Goal: Task Accomplishment & Management: Manage account settings

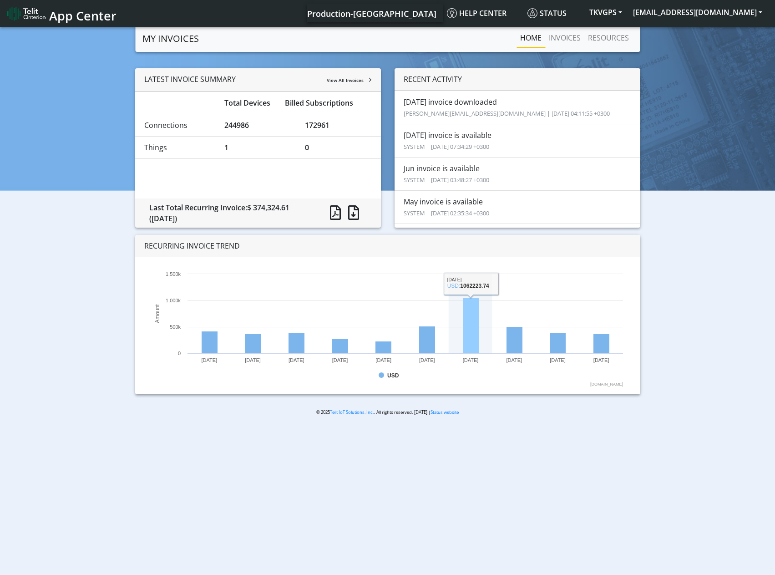
click at [479, 332] on rect at bounding box center [387, 328] width 480 height 118
click at [467, 104] on li "Jul invoice downloaded peasley@textron.com | 2025-08-11 04:11:55 +0300" at bounding box center [518, 108] width 246 height 34
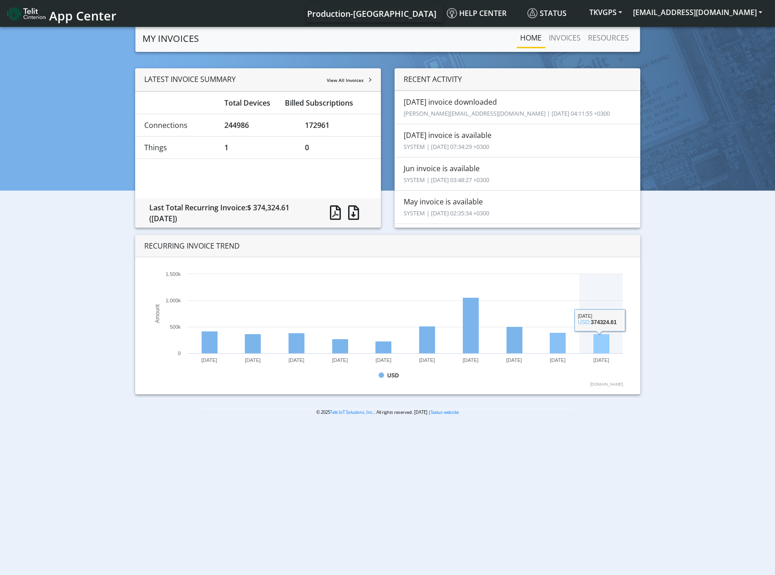
click at [594, 347] on rect at bounding box center [601, 344] width 16 height 20
click at [427, 100] on li "Jul invoice downloaded peasley@textron.com | 2025-08-11 04:11:55 +0300" at bounding box center [518, 108] width 246 height 34
click at [611, 34] on link "RESOURCES" at bounding box center [608, 38] width 48 height 18
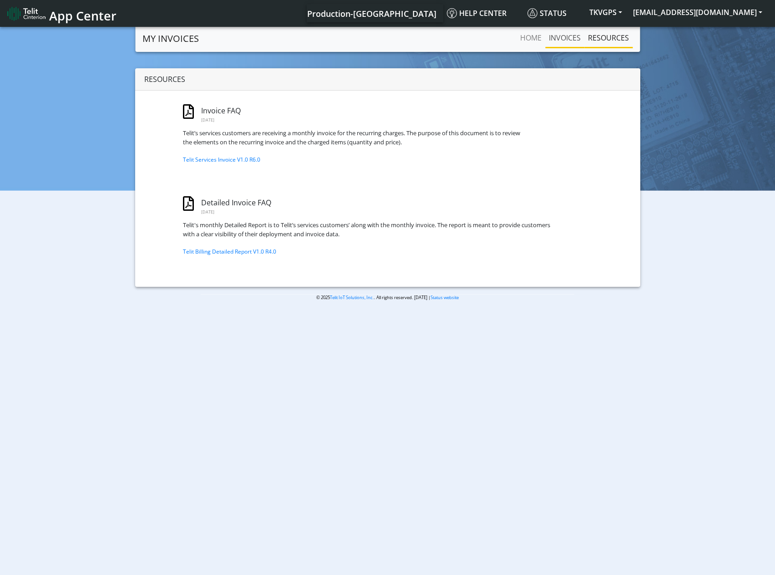
click at [577, 37] on link "INVOICES" at bounding box center [564, 38] width 39 height 18
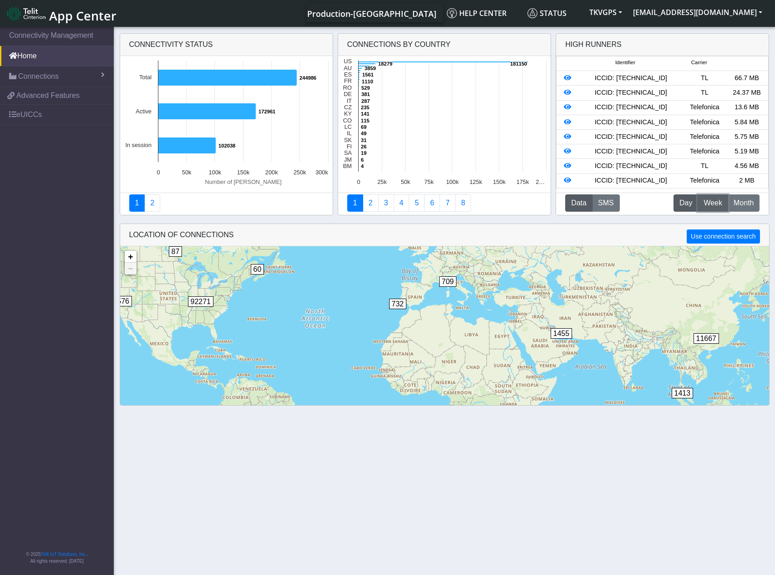
click at [711, 200] on span "Week" at bounding box center [713, 203] width 19 height 11
click at [738, 203] on span "Month" at bounding box center [744, 203] width 20 height 11
click at [603, 206] on button "SMS" at bounding box center [606, 202] width 28 height 17
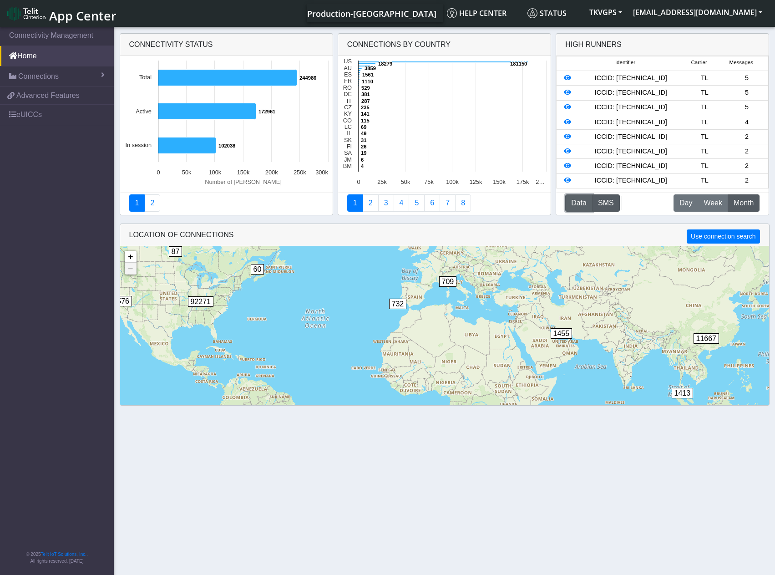
click at [570, 203] on button "Data" at bounding box center [578, 202] width 27 height 17
click at [659, 76] on div "ICCID: 89462008022003007343" at bounding box center [631, 78] width 106 height 10
copy div "89462008022003007343"
click at [651, 77] on div "ICCID: 89462008022003007343" at bounding box center [631, 78] width 106 height 10
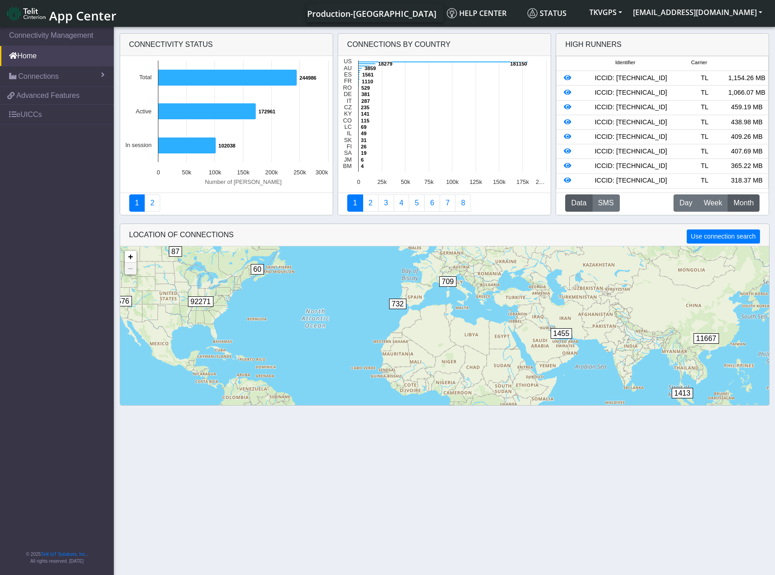
click at [650, 77] on div "ICCID: 89462008022003007343" at bounding box center [631, 78] width 106 height 10
click at [646, 95] on div "ICCID: 89462008022007647326" at bounding box center [631, 93] width 106 height 10
copy div "89462008022007647326"
click at [655, 104] on div "ICCID: 89462008024013354723" at bounding box center [631, 107] width 106 height 10
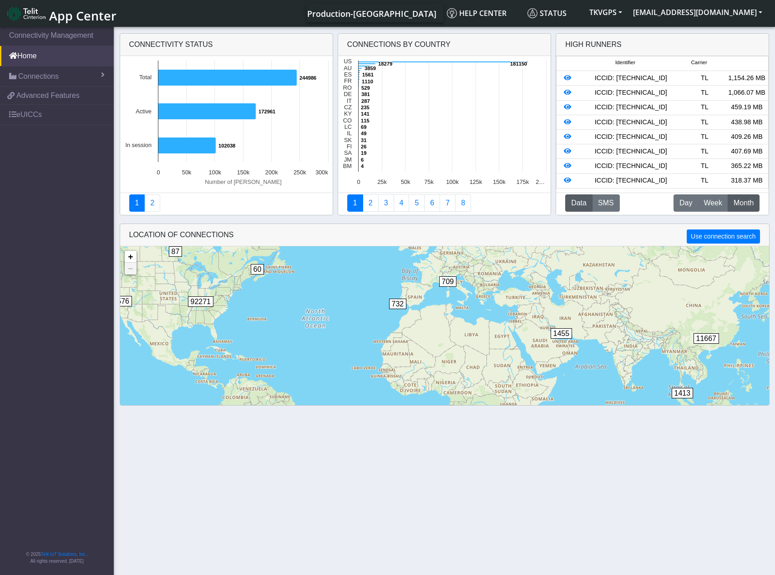
click at [656, 104] on div "ICCID: 89462008024013354723" at bounding box center [631, 107] width 106 height 10
copy div "89462008024013354723"
click at [637, 125] on div "ICCID: 89462008022003005859" at bounding box center [631, 122] width 106 height 10
copy div "89462008022003005859"
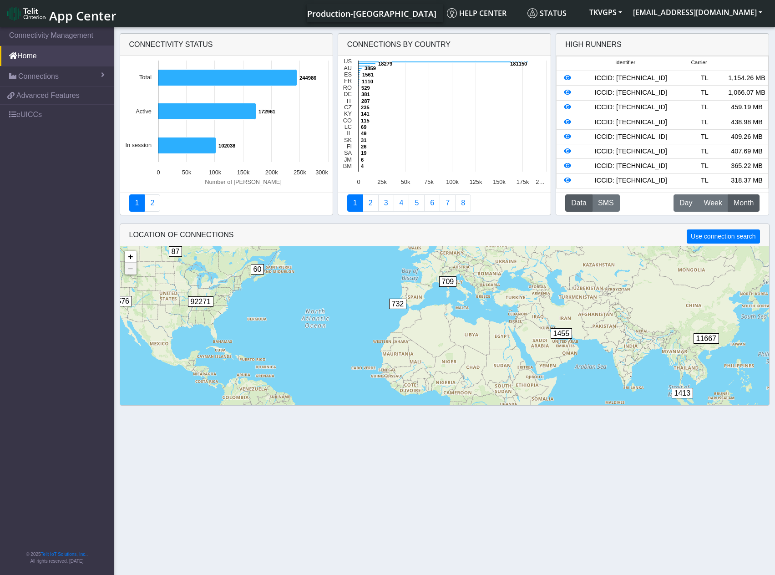
click at [633, 137] on div "ICCID: 89462008012008929286" at bounding box center [631, 137] width 106 height 10
copy div "89462008012008929286"
click at [633, 156] on div "ICCID: 89462008022003008804" at bounding box center [631, 152] width 106 height 10
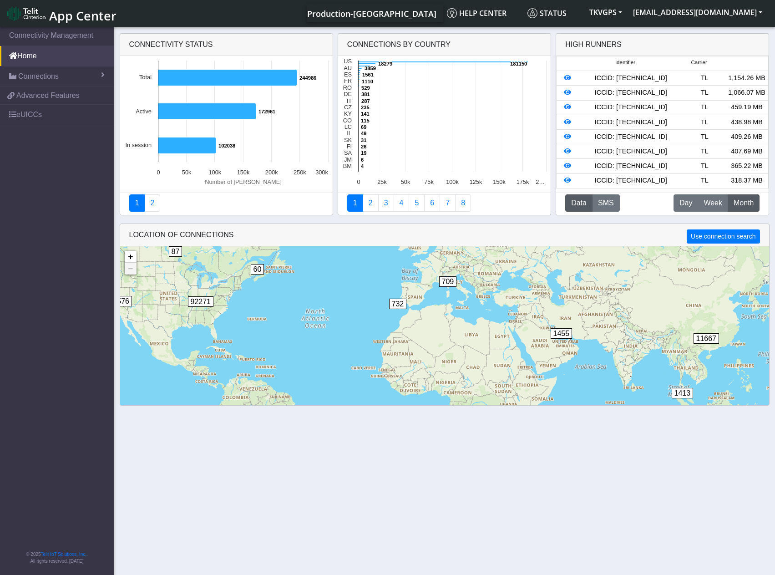
copy div "89462008022003008804"
click at [616, 168] on div "ICCID: 89462008012016095955" at bounding box center [631, 166] width 106 height 10
copy div "89462008012016095955"
click at [670, 177] on div "ICCID: 89462008024009553528" at bounding box center [631, 181] width 106 height 10
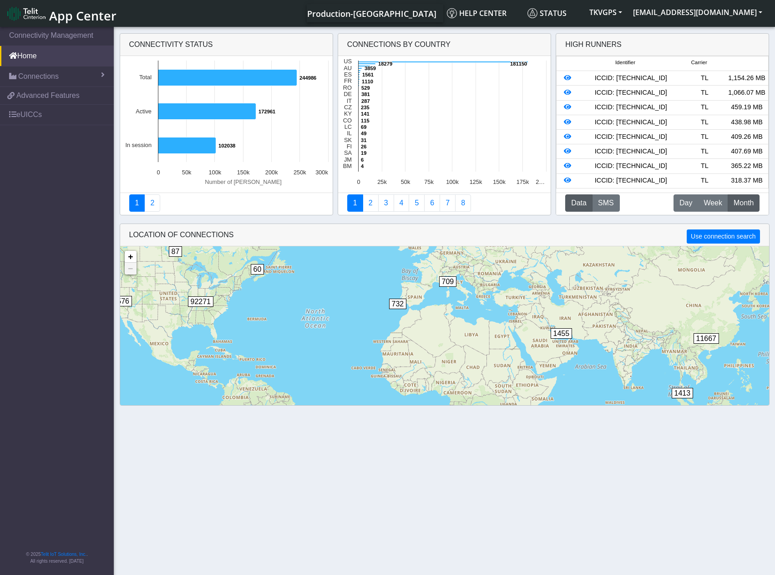
click at [670, 177] on div "ICCID: 89462008024009553528" at bounding box center [631, 181] width 106 height 10
copy div "89462008024009553528"
click at [66, 78] on link "Connections" at bounding box center [57, 76] width 114 height 20
click at [25, 97] on span "List" at bounding box center [27, 96] width 10 height 10
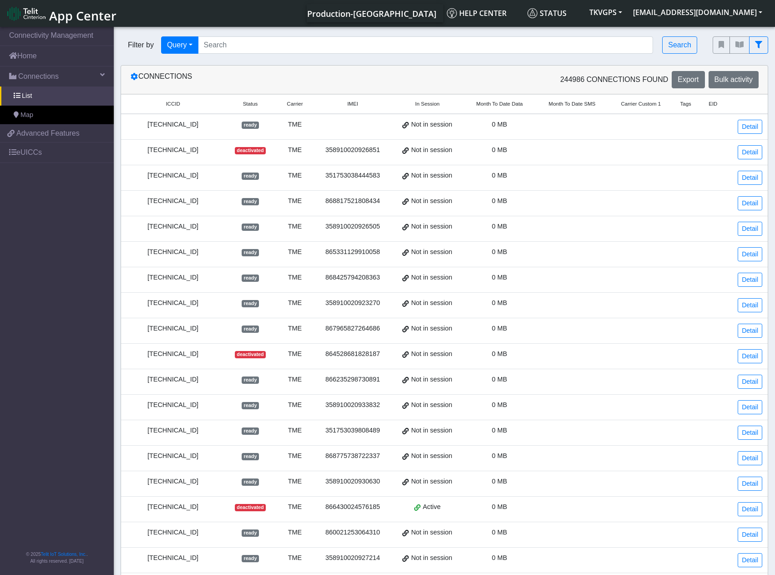
click at [491, 108] on th "Month To Date Data" at bounding box center [499, 105] width 72 height 20
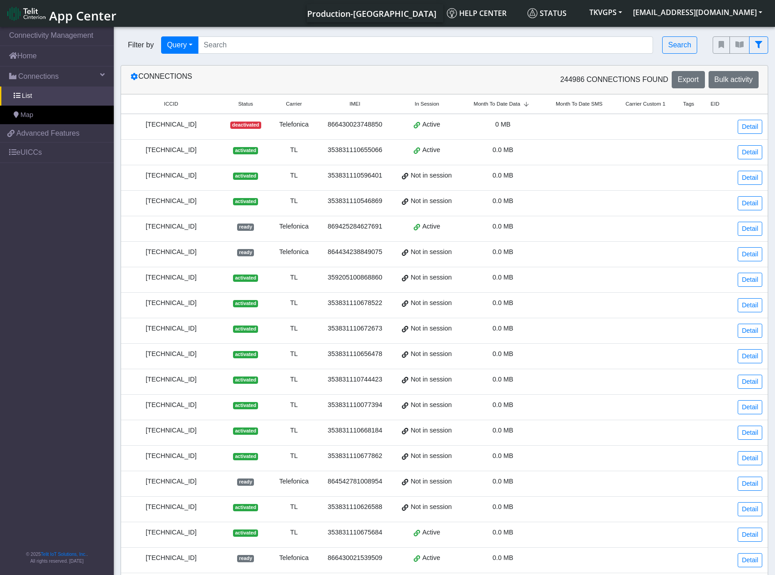
click at [491, 106] on span "Month To Date Data" at bounding box center [497, 104] width 46 height 8
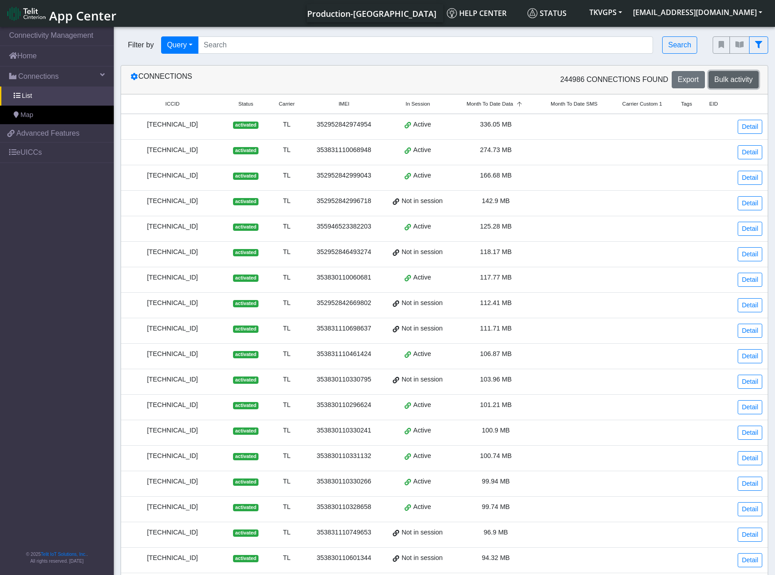
click at [733, 78] on span "Bulk activity" at bounding box center [734, 80] width 38 height 8
select select
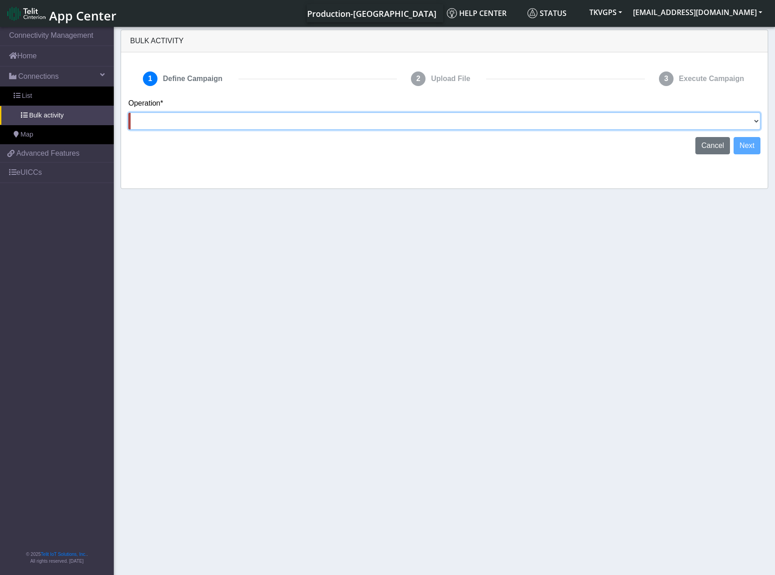
click at [713, 121] on select "Activate SIMs Deactivate SIMs Add Tags Remove Tags Advanced" at bounding box center [444, 120] width 632 height 17
click at [705, 98] on div "Operation* Activate SIMs Deactivate SIMs Add Tags Remove Tags Advanced" at bounding box center [444, 114] width 632 height 32
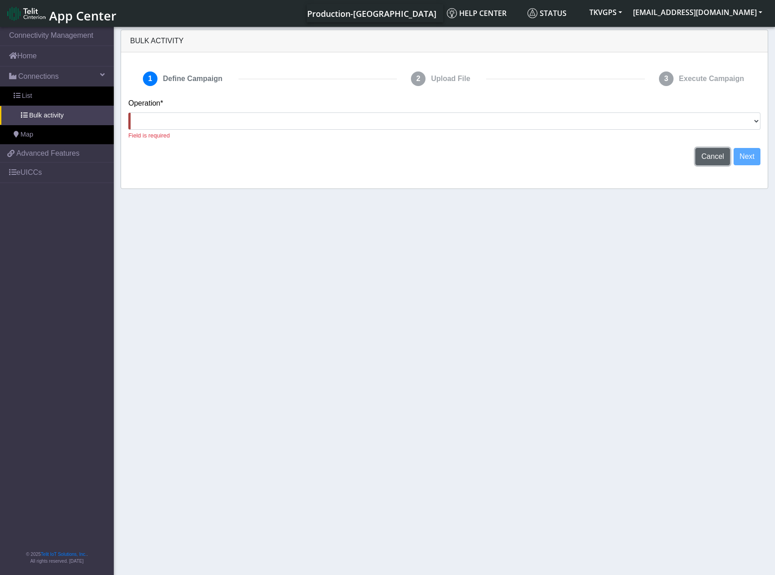
click at [711, 159] on span "Cancel" at bounding box center [712, 156] width 23 height 8
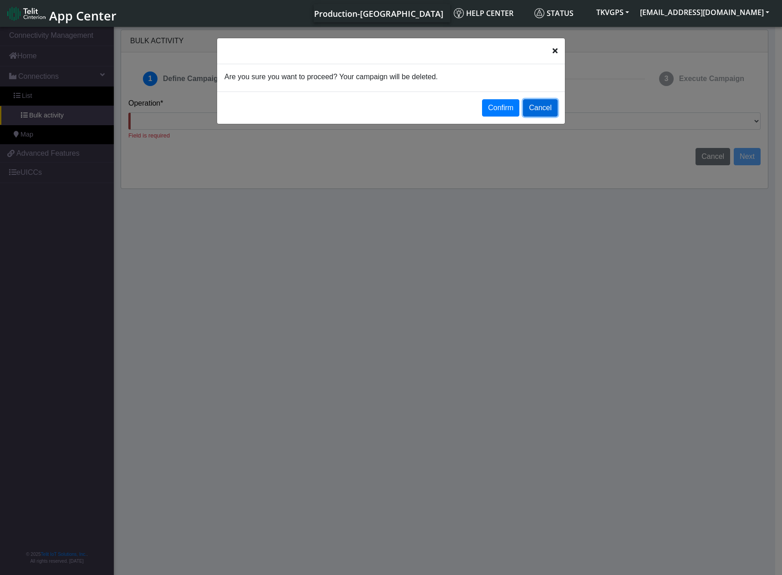
click at [538, 109] on button "Cancel" at bounding box center [540, 107] width 35 height 17
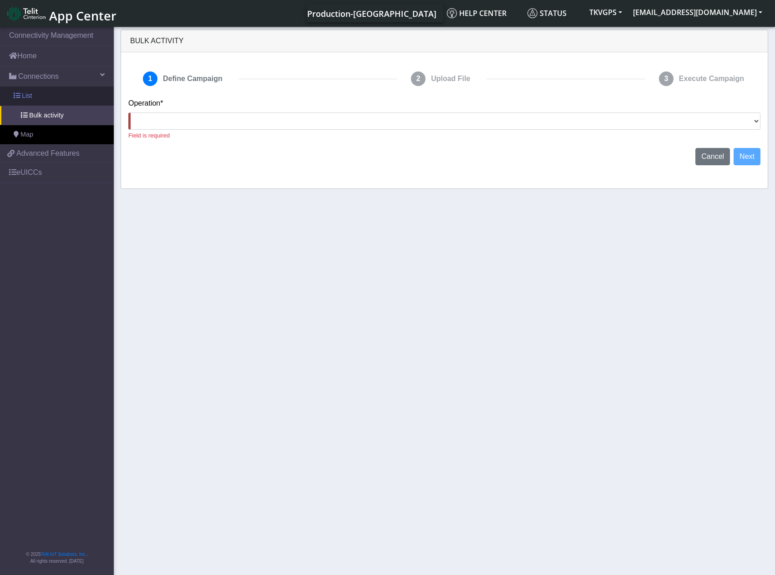
click at [28, 94] on span "List" at bounding box center [27, 96] width 10 height 10
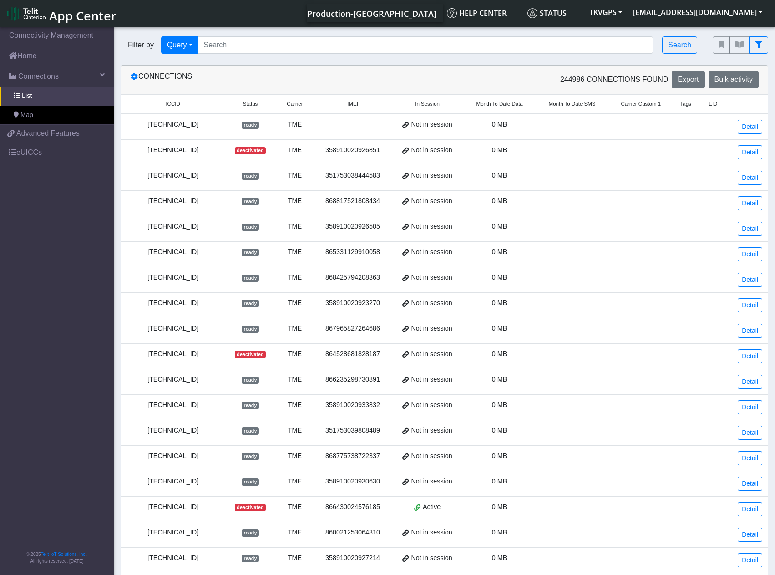
click at [492, 106] on span "Month To Date Data" at bounding box center [500, 104] width 46 height 8
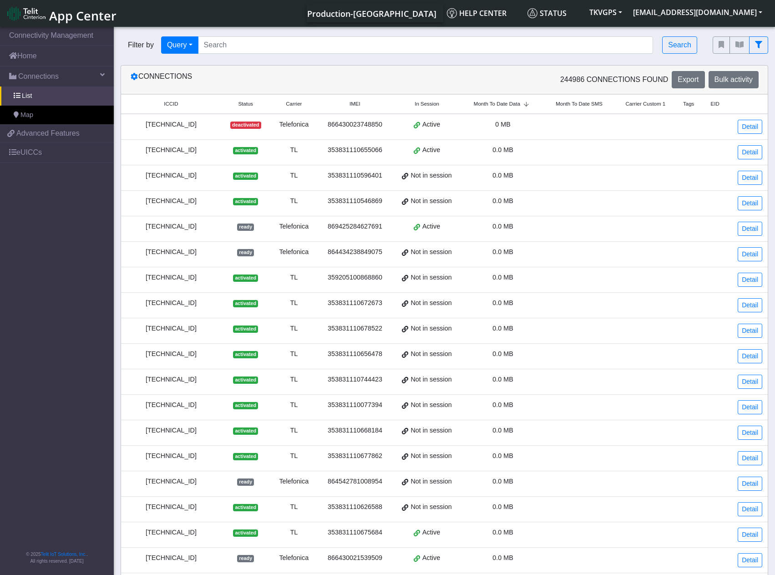
click at [492, 105] on span "Month To Date Data" at bounding box center [497, 104] width 46 height 8
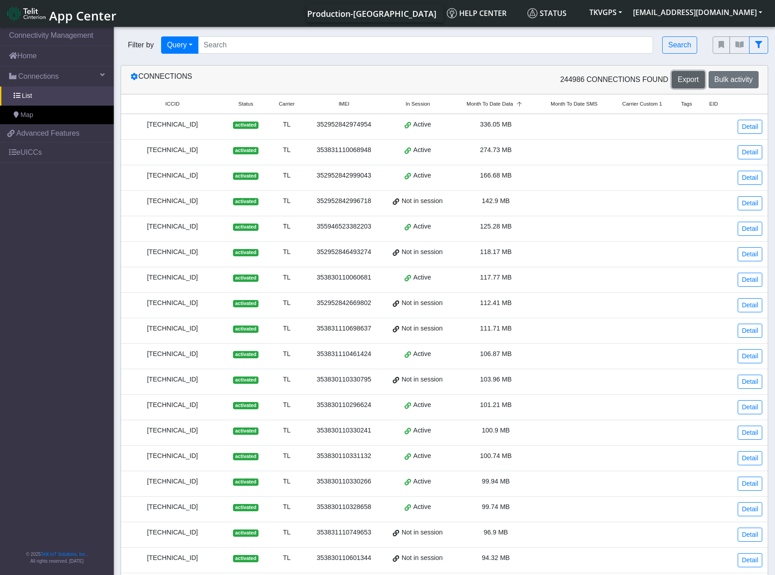
click at [688, 80] on span "Export" at bounding box center [688, 80] width 21 height 8
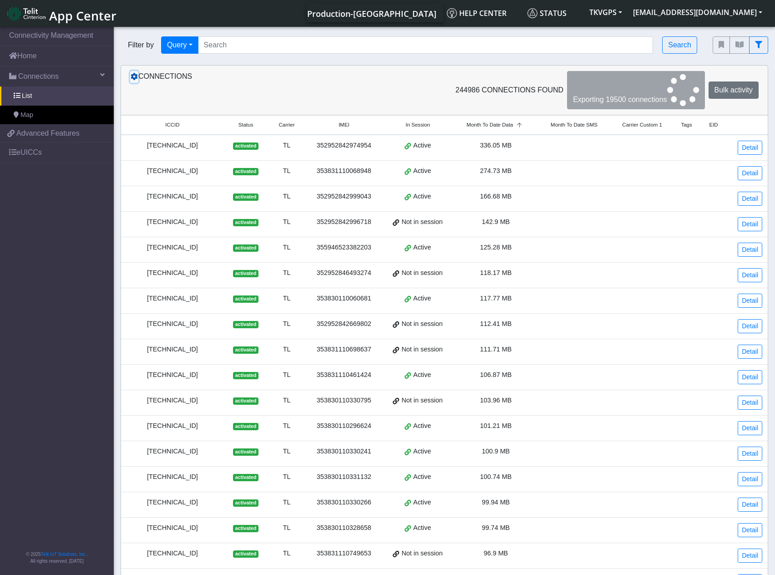
click at [135, 79] on icon at bounding box center [134, 76] width 7 height 7
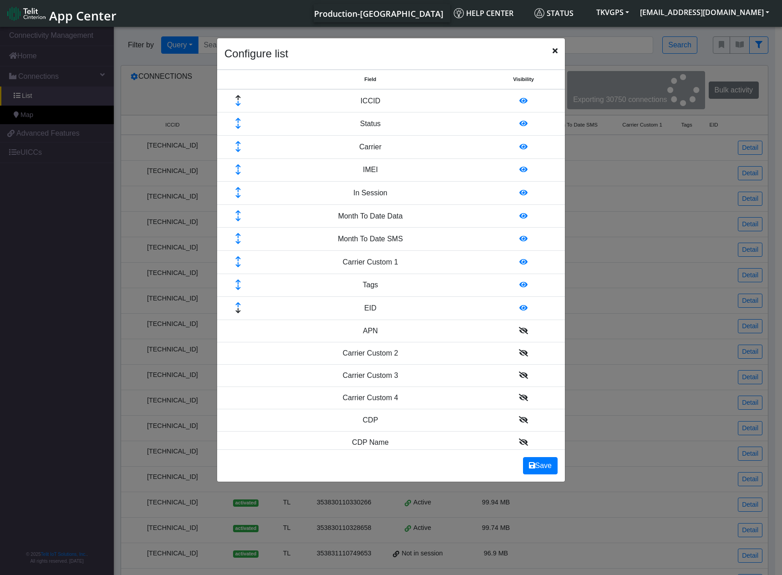
click at [553, 52] on icon "Close" at bounding box center [555, 50] width 5 height 7
